Goal: Information Seeking & Learning: Learn about a topic

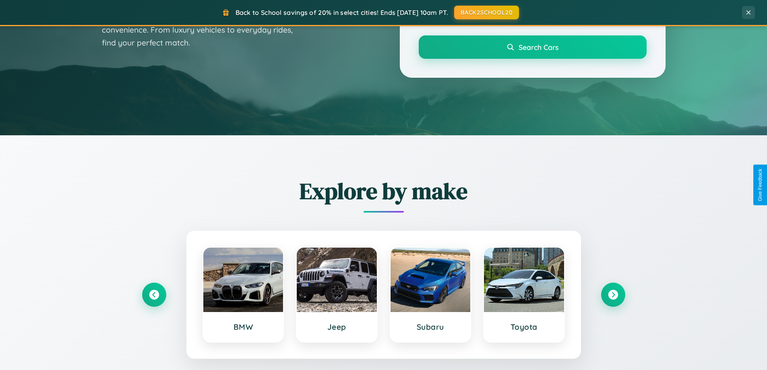
scroll to position [554, 0]
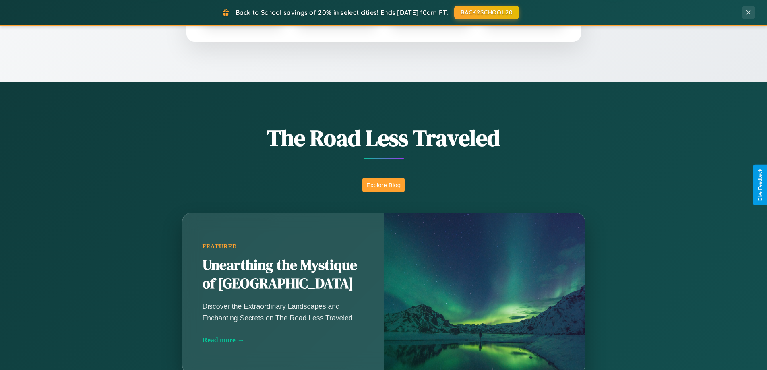
click at [383, 185] on button "Explore Blog" at bounding box center [383, 184] width 42 height 15
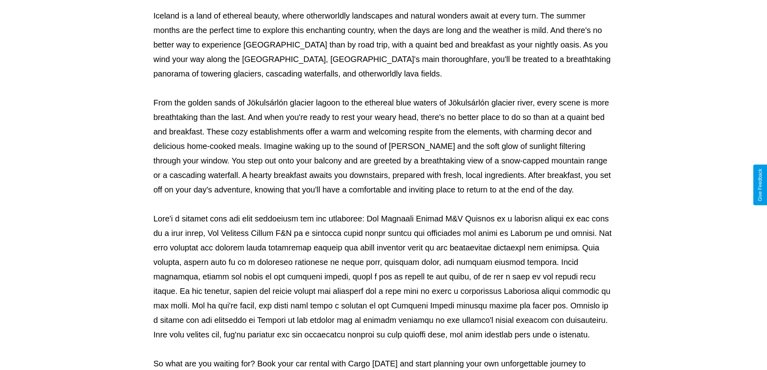
scroll to position [260, 0]
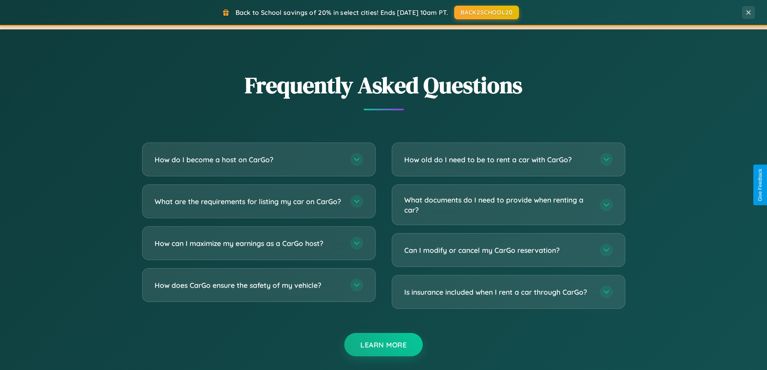
scroll to position [1549, 0]
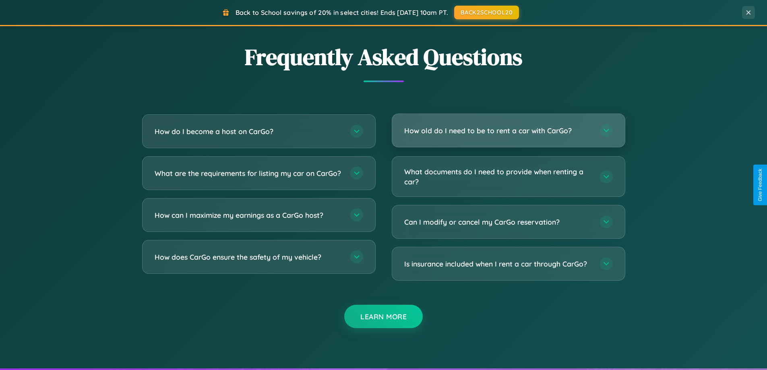
click at [508, 131] on h3 "How old do I need to be to rent a car with CarGo?" at bounding box center [498, 131] width 188 height 10
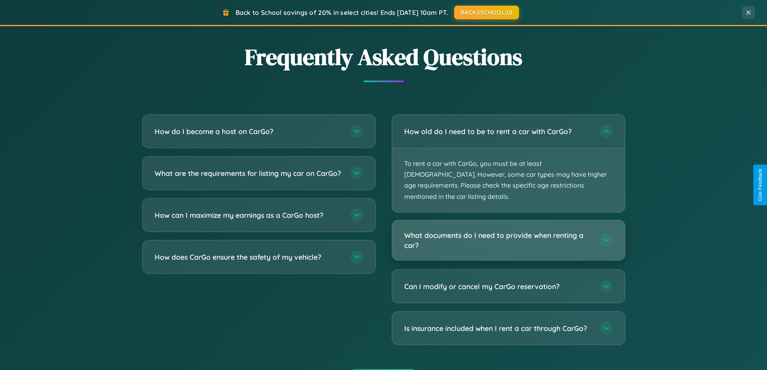
click at [508, 230] on h3 "What documents do I need to provide when renting a car?" at bounding box center [498, 240] width 188 height 20
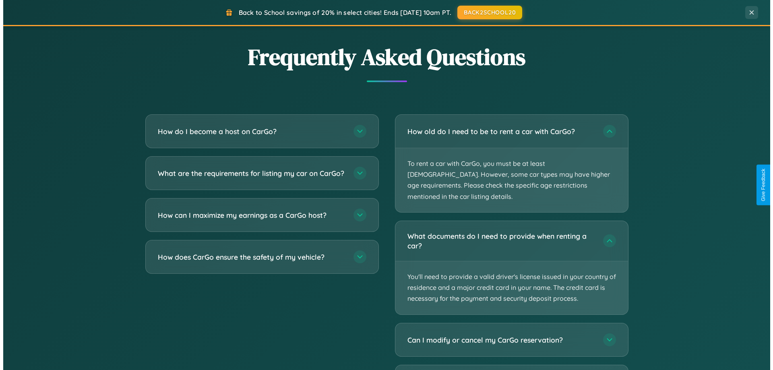
scroll to position [0, 0]
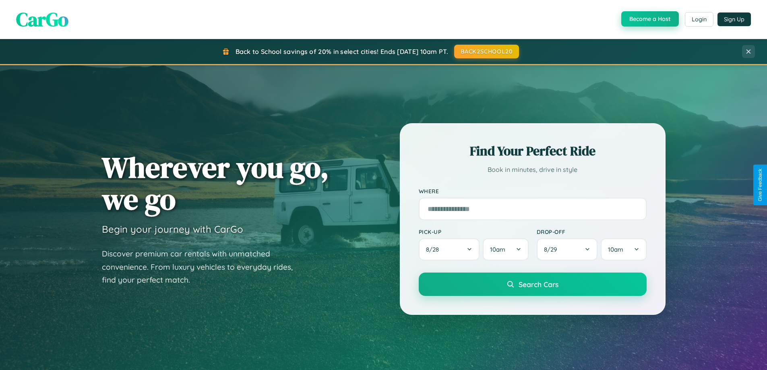
click at [649, 19] on button "Become a Host" at bounding box center [650, 18] width 58 height 15
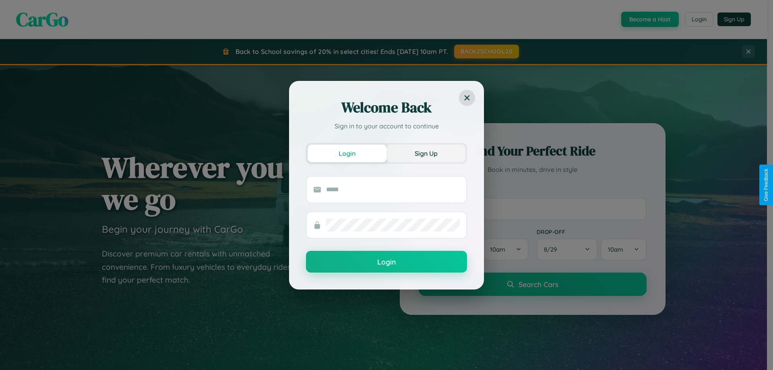
click at [426, 153] on button "Sign Up" at bounding box center [425, 153] width 79 height 18
